Goal: Task Accomplishment & Management: Use online tool/utility

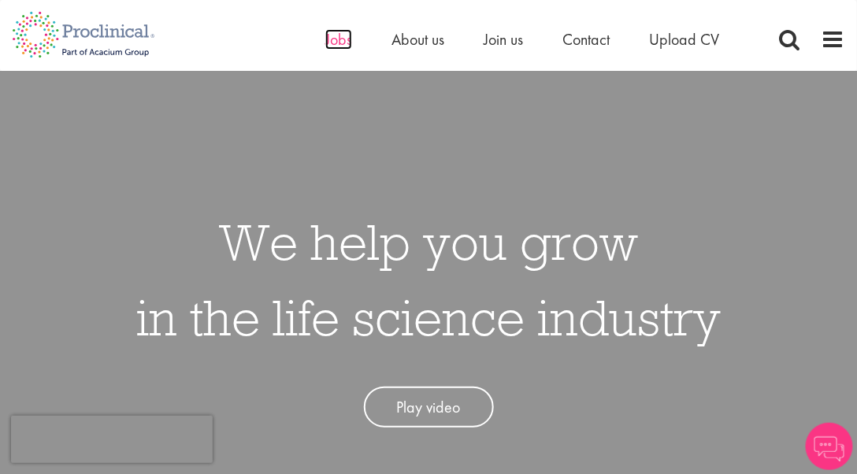
click at [332, 43] on span "Jobs" at bounding box center [338, 39] width 27 height 20
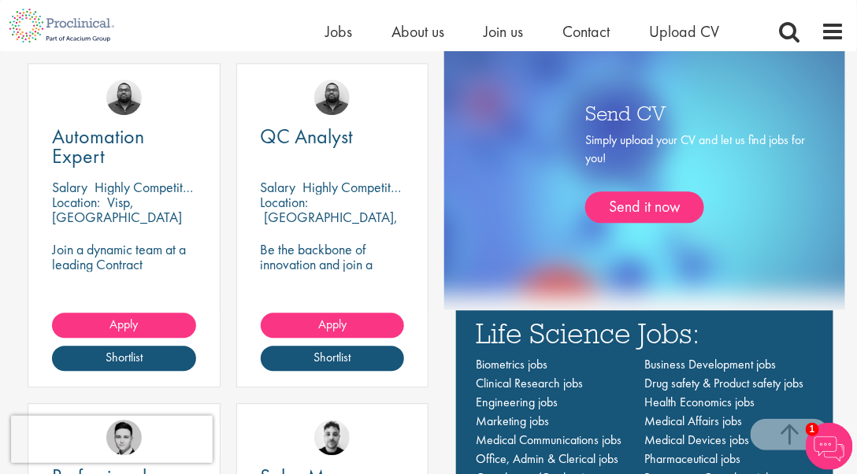
scroll to position [926, 0]
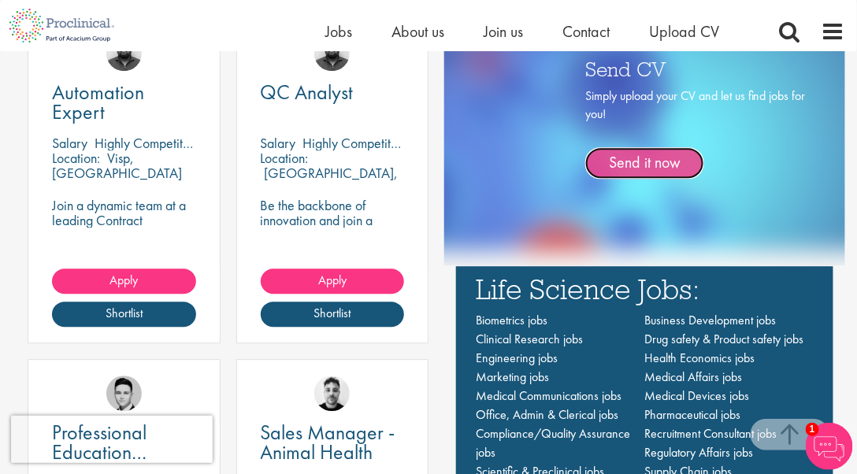
click at [649, 160] on link "Send it now" at bounding box center [644, 162] width 119 height 31
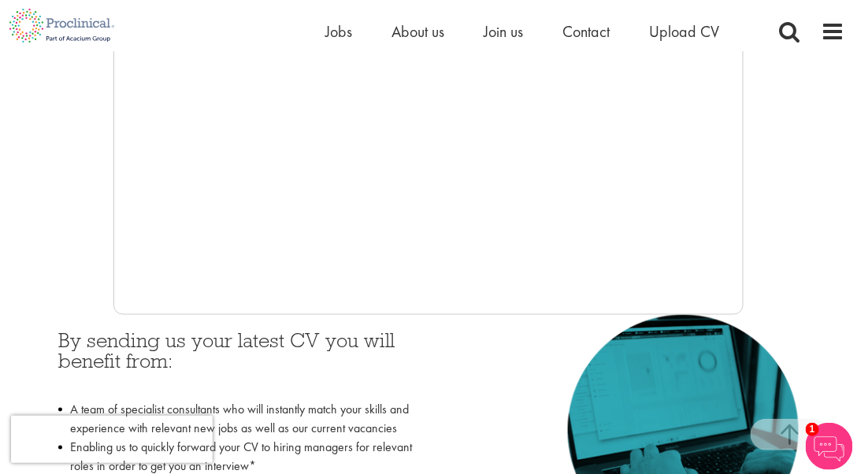
scroll to position [480, 0]
click at [341, 34] on span "Jobs" at bounding box center [338, 31] width 27 height 20
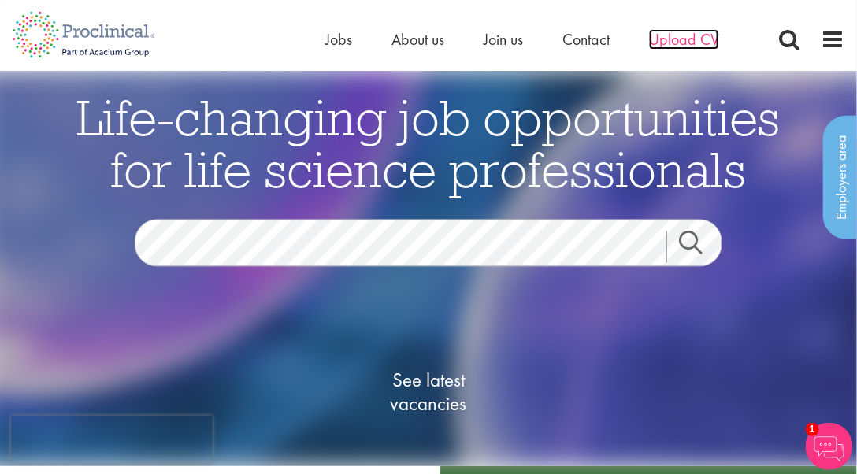
click at [679, 40] on span "Upload CV" at bounding box center [684, 39] width 70 height 20
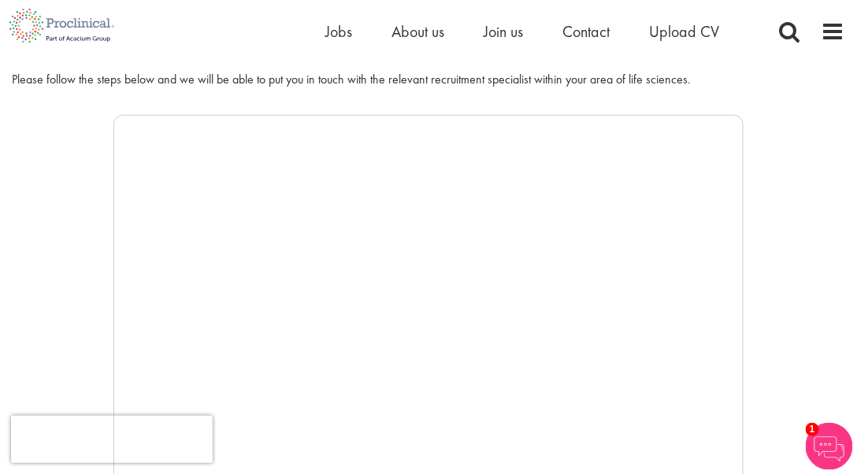
scroll to position [88, 0]
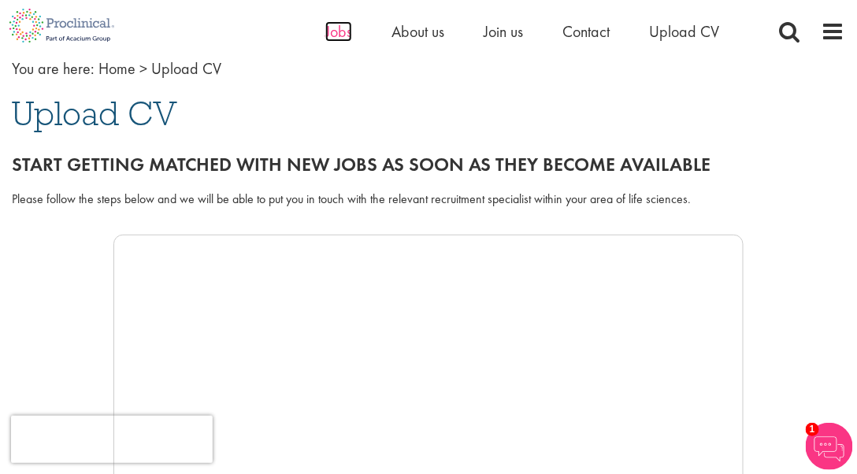
click at [348, 35] on span "Jobs" at bounding box center [338, 31] width 27 height 20
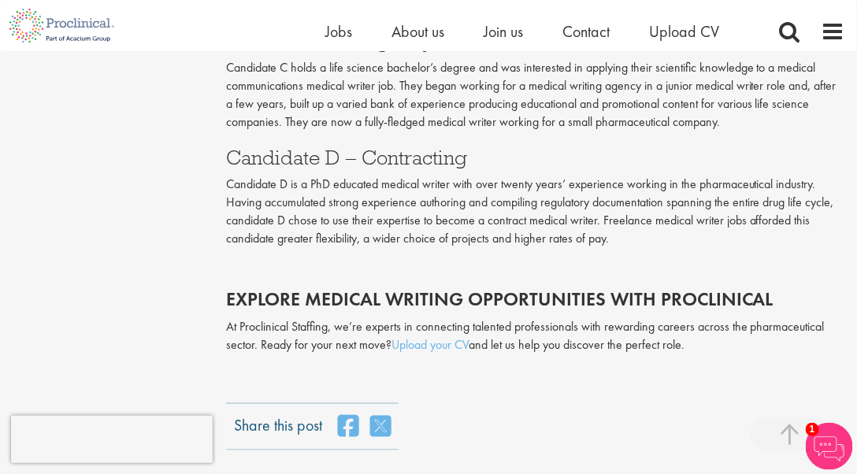
scroll to position [3362, 0]
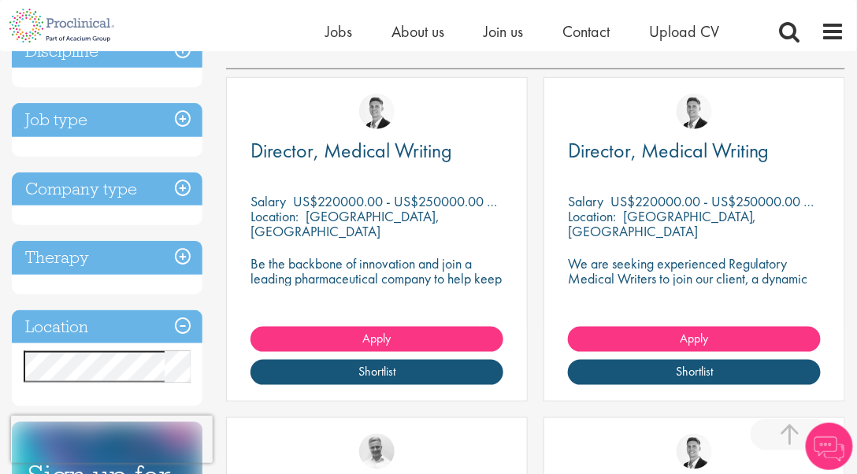
scroll to position [301, 0]
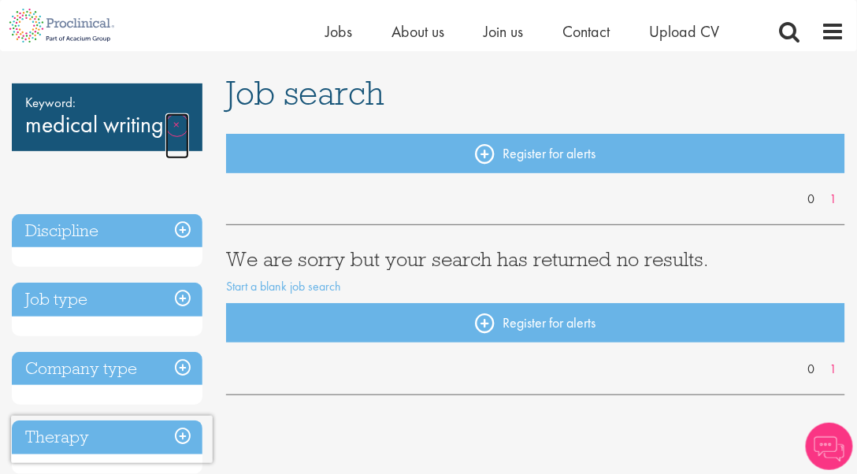
click at [165, 131] on link "Remove" at bounding box center [177, 136] width 24 height 46
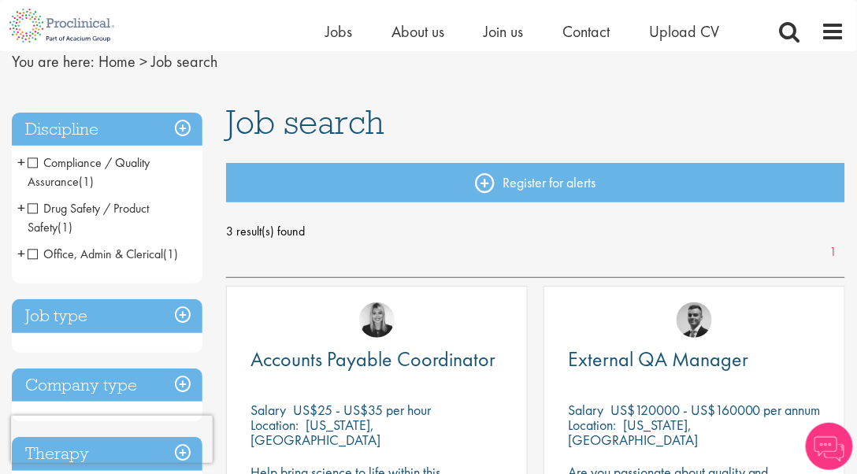
scroll to position [187, 0]
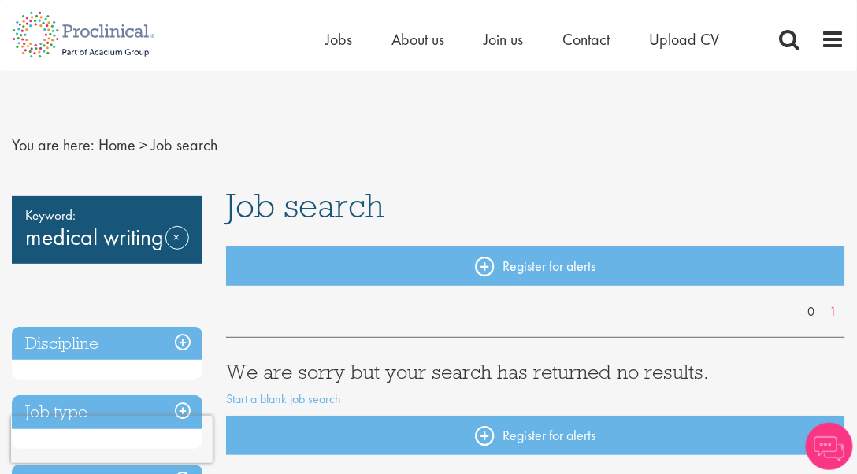
click at [78, 237] on div "Keyword: medical writing Remove" at bounding box center [107, 230] width 191 height 68
click at [341, 46] on span "Jobs" at bounding box center [338, 39] width 27 height 20
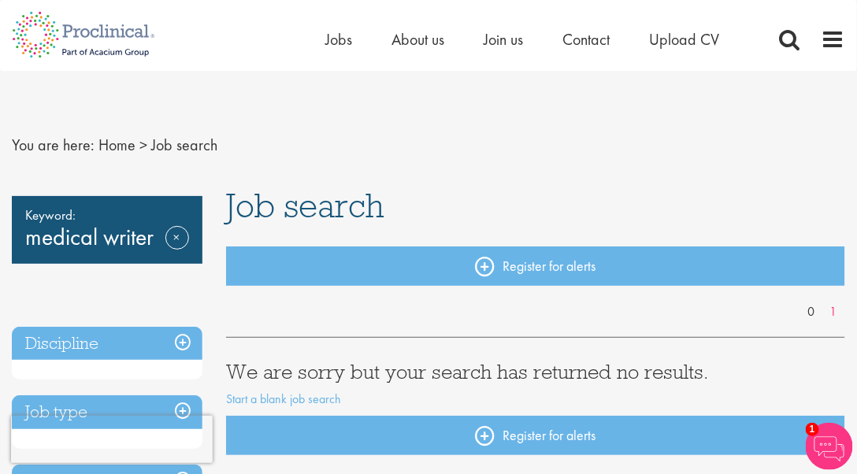
click at [144, 210] on span "Keyword:" at bounding box center [107, 215] width 164 height 22
click at [132, 232] on div "Keyword: medical writer Remove" at bounding box center [107, 230] width 191 height 68
click at [177, 237] on link "Remove" at bounding box center [177, 249] width 24 height 46
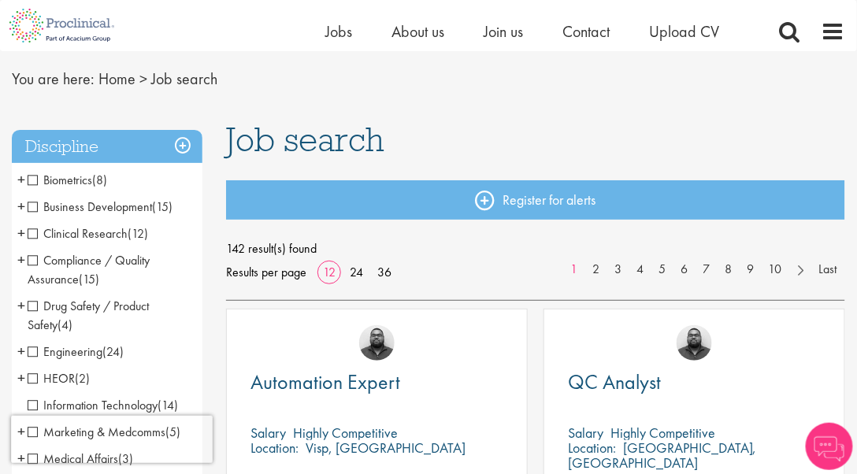
scroll to position [61, 0]
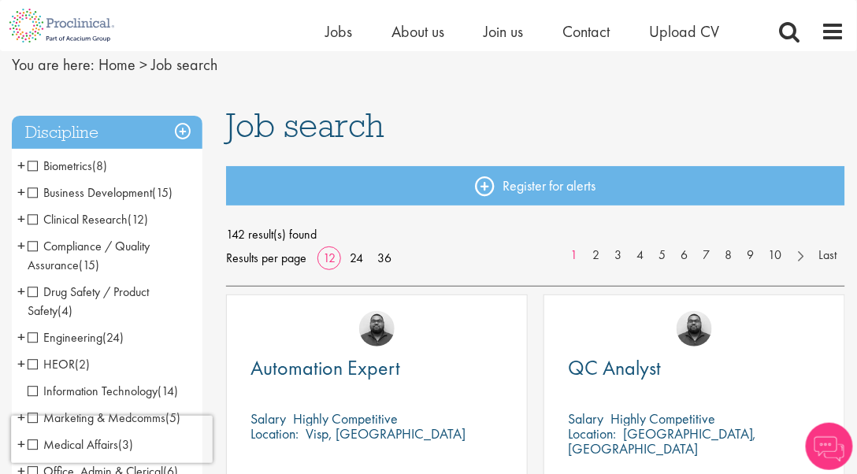
click at [36, 222] on span "Clinical Research" at bounding box center [78, 219] width 100 height 17
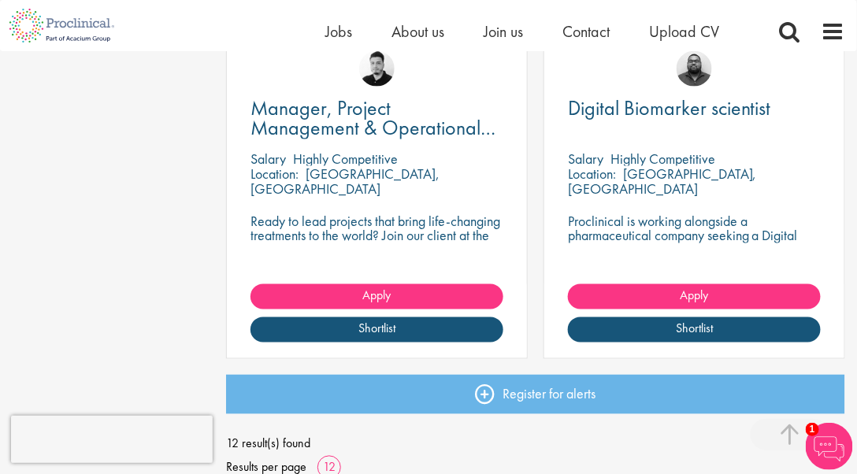
scroll to position [2024, 0]
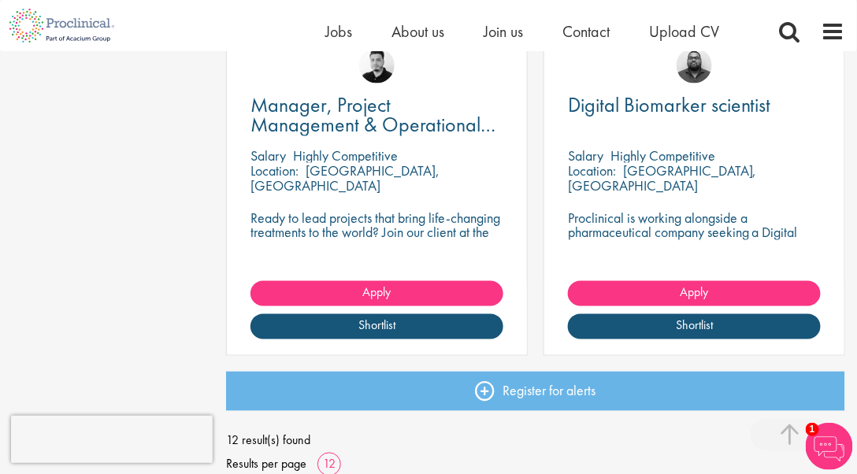
click at [377, 359] on div "Manager, Project Management & Operational Delivery Salary Highly Competitive Lo…" at bounding box center [376, 201] width 317 height 340
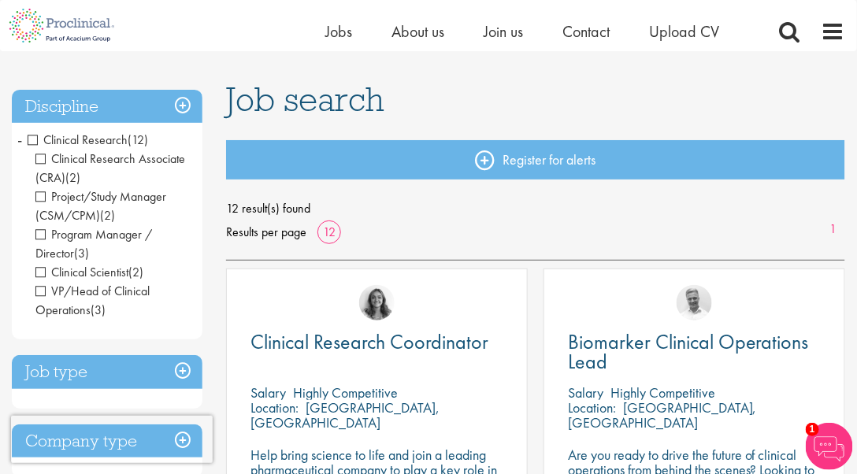
scroll to position [83, 0]
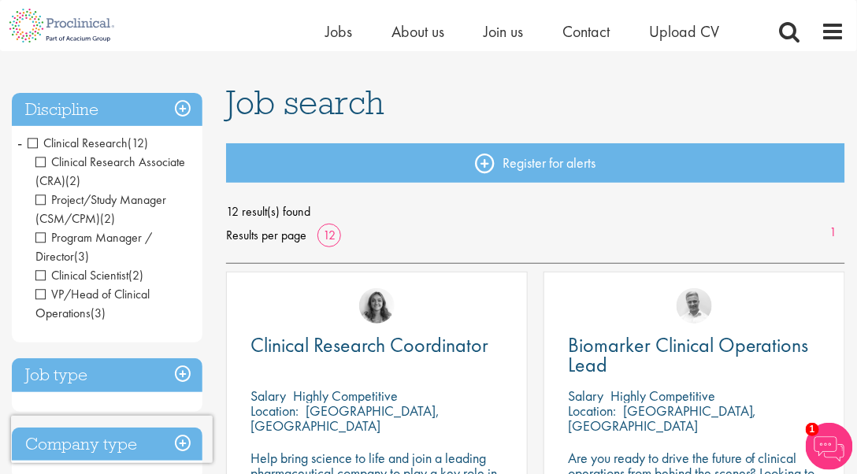
click at [34, 143] on span "Clinical Research" at bounding box center [78, 143] width 100 height 17
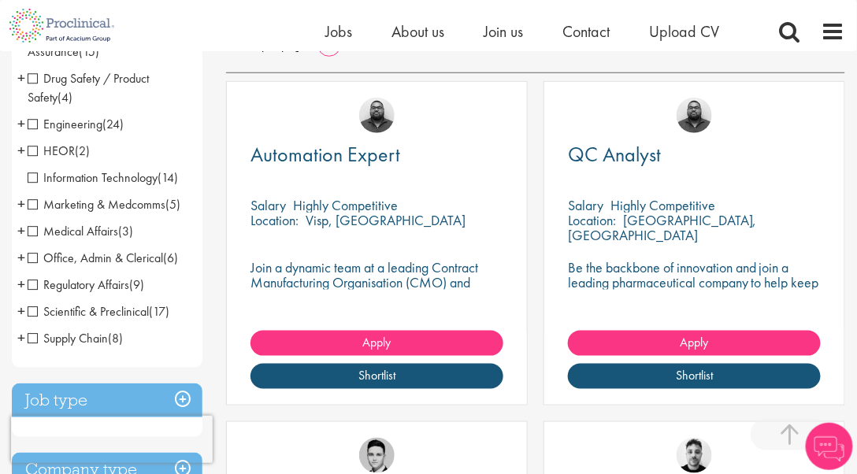
scroll to position [281, 0]
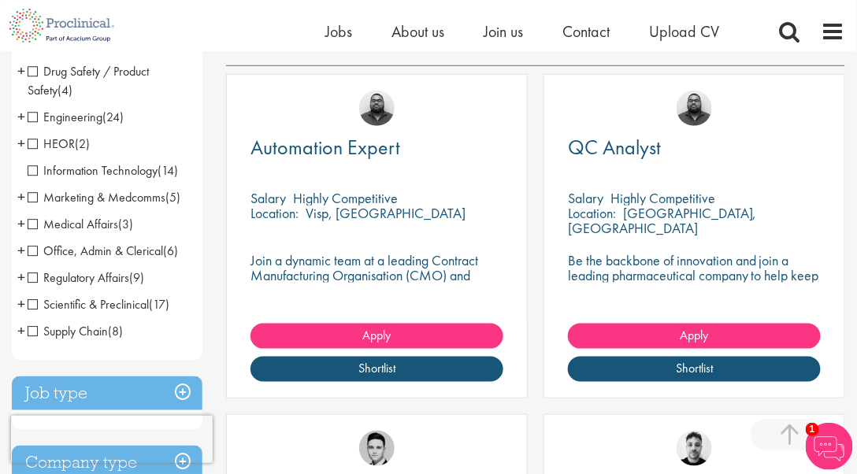
click at [37, 276] on span "Regulatory Affairs" at bounding box center [79, 277] width 102 height 17
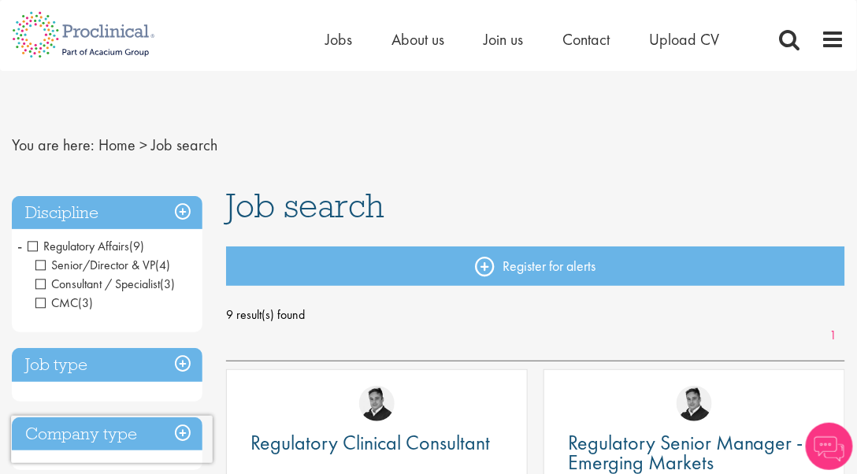
click at [35, 246] on span "Regulatory Affairs" at bounding box center [79, 246] width 102 height 17
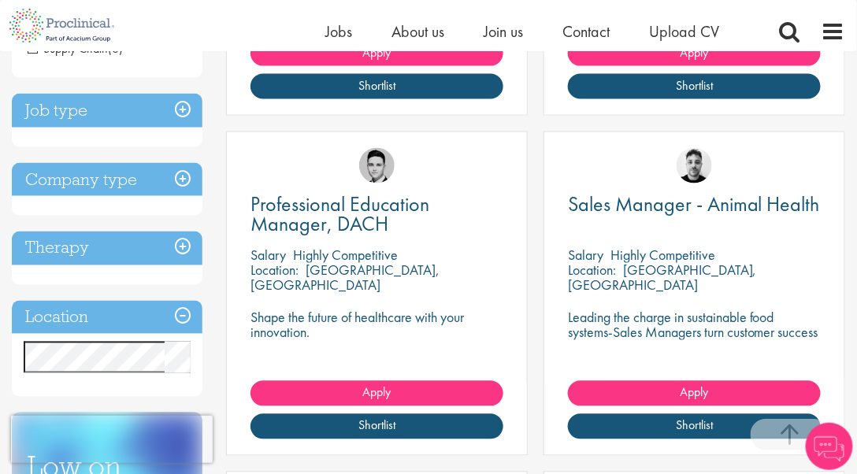
scroll to position [687, 0]
